Goal: Book appointment/travel/reservation

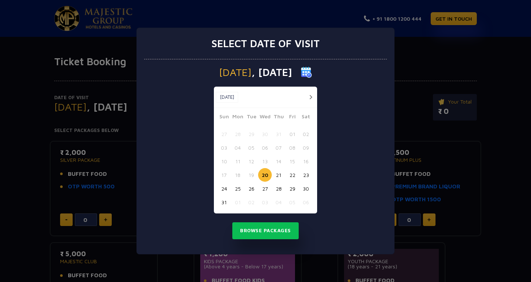
click at [312, 93] on button "button" at bounding box center [310, 97] width 9 height 9
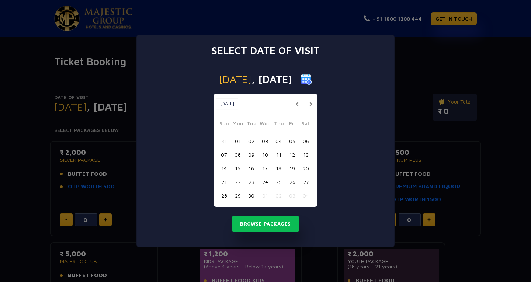
click at [309, 101] on button "button" at bounding box center [310, 104] width 9 height 9
click at [265, 169] on button "17" at bounding box center [265, 168] width 14 height 14
click at [270, 225] on button "Browse Packages" at bounding box center [265, 224] width 66 height 17
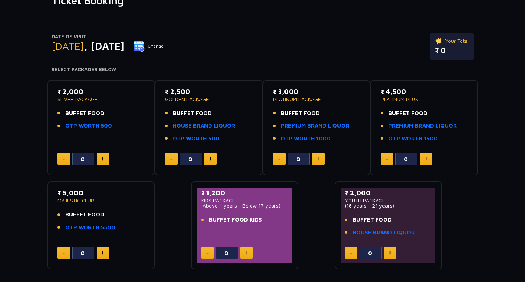
scroll to position [74, 0]
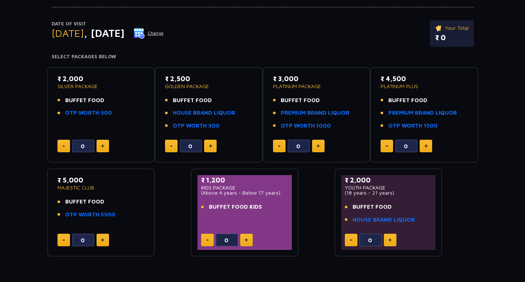
click at [101, 146] on img at bounding box center [102, 146] width 3 height 4
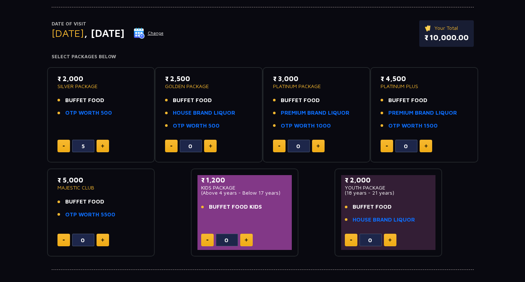
click at [101, 146] on img at bounding box center [102, 146] width 3 height 4
click at [62, 147] on button at bounding box center [64, 146] width 13 height 13
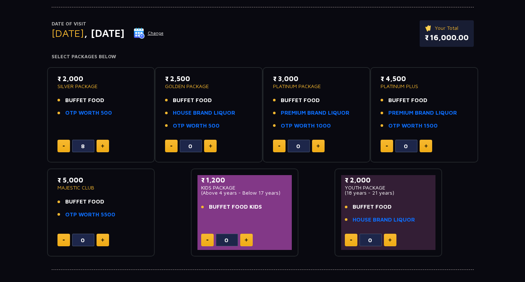
click at [62, 147] on button at bounding box center [64, 146] width 13 height 13
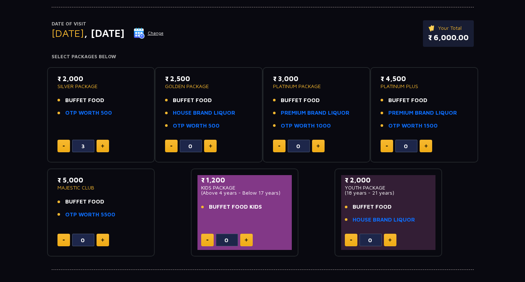
click at [62, 147] on button at bounding box center [64, 146] width 13 height 13
type input "1"
click at [84, 113] on link "OTP WORTH 500" at bounding box center [88, 113] width 47 height 8
click at [88, 98] on span "BUFFET FOOD" at bounding box center [84, 100] width 39 height 8
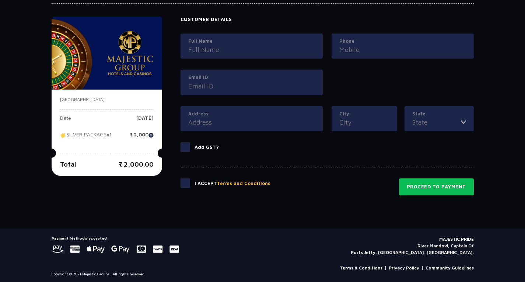
scroll to position [342, 0]
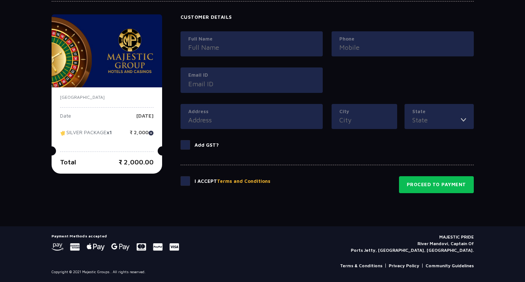
click at [94, 130] on p "SILVER PACKAGE x1" at bounding box center [86, 135] width 52 height 11
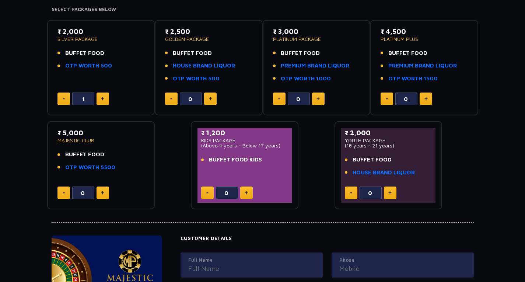
scroll to position [0, 0]
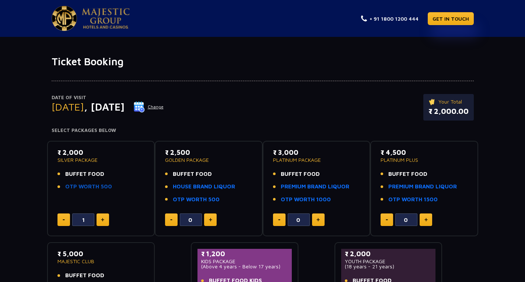
click at [87, 186] on link "OTP WORTH 500" at bounding box center [88, 186] width 47 height 8
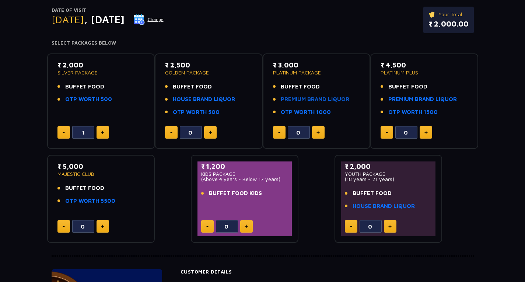
scroll to position [74, 0]
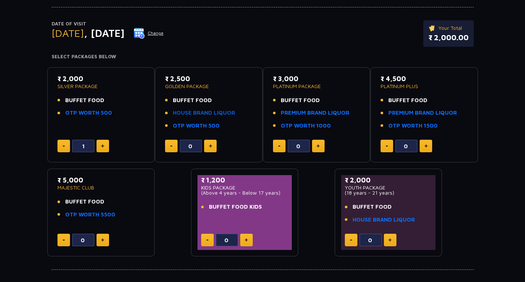
click at [224, 116] on link "HOUSE BRAND LIQUOR" at bounding box center [204, 113] width 62 height 8
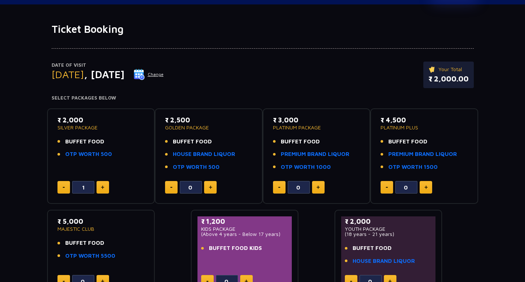
scroll to position [0, 0]
